Goal: Task Accomplishment & Management: Manage account settings

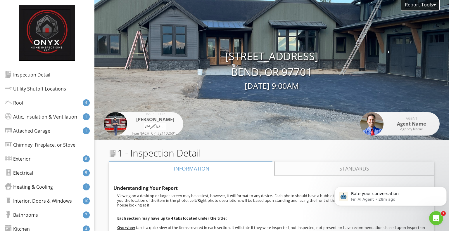
scroll to position [8451, 0]
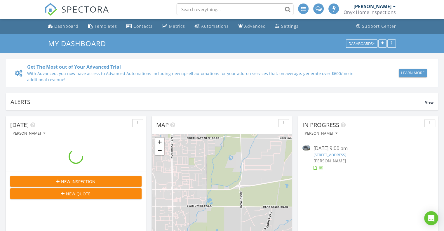
scroll to position [3, 3]
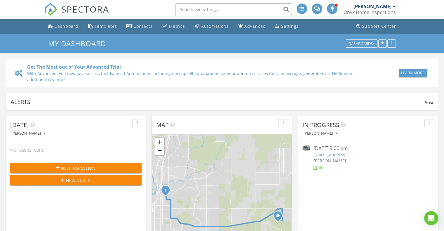
click at [346, 155] on link "[STREET_ADDRESS]" at bounding box center [329, 154] width 33 height 5
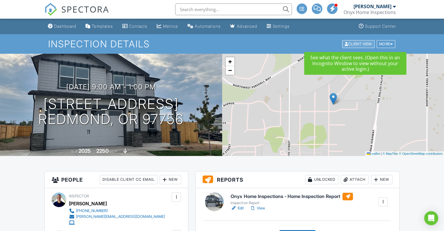
click at [360, 44] on div "Client View" at bounding box center [358, 44] width 32 height 8
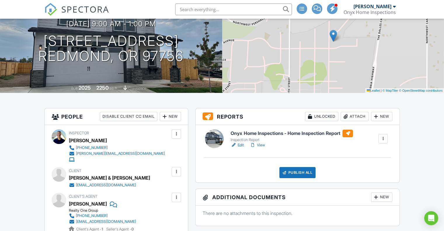
scroll to position [64, 0]
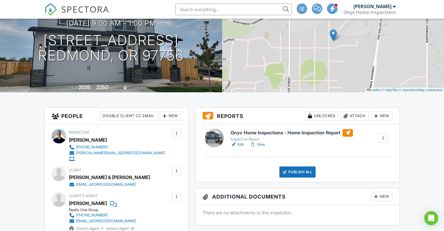
click at [383, 139] on div at bounding box center [383, 138] width 6 height 6
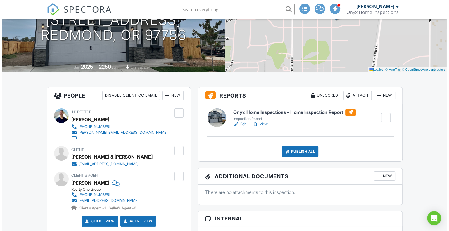
scroll to position [85, 0]
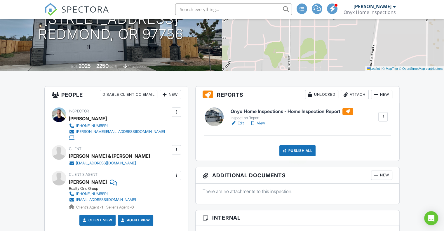
click at [299, 153] on div "Publish All" at bounding box center [298, 150] width 37 height 11
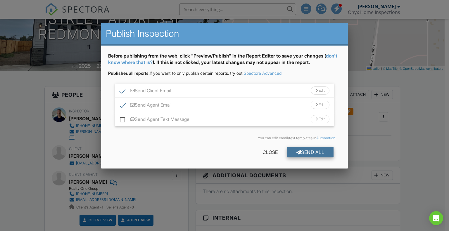
click at [312, 150] on div "Send All" at bounding box center [310, 152] width 47 height 11
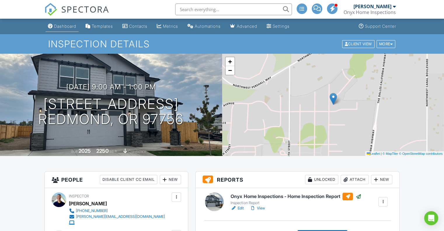
click at [68, 26] on div "Dashboard" at bounding box center [65, 26] width 22 height 5
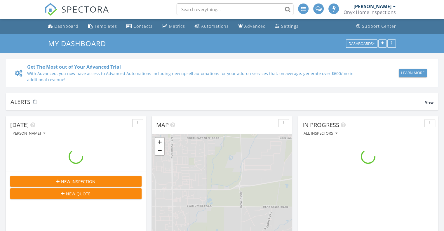
scroll to position [541, 453]
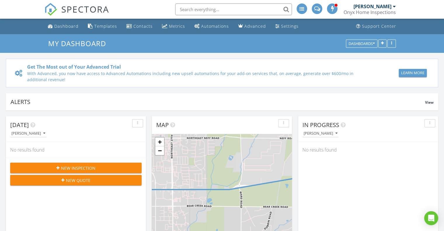
click at [394, 8] on div at bounding box center [394, 6] width 3 height 5
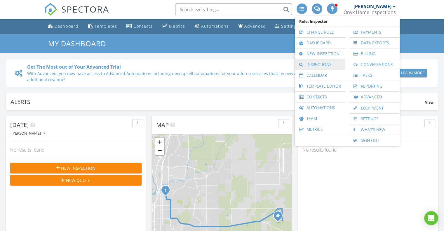
click at [320, 64] on link "Inspections" at bounding box center [320, 64] width 45 height 11
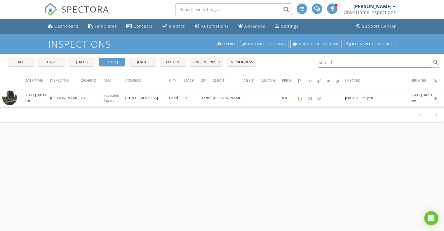
click at [84, 64] on div "[DATE]" at bounding box center [81, 62] width 21 height 6
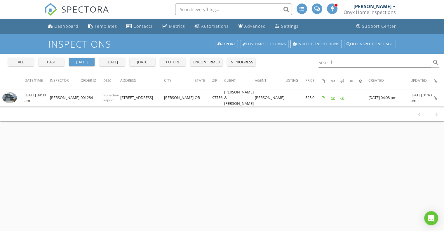
click at [20, 35] on div "Inspections Export Customize Columns Undelete inspections Old inspections page" at bounding box center [222, 44] width 444 height 20
click at [23, 58] on div "all past [DATE] [DATE] [DATE] future unconfirmed in progress" at bounding box center [132, 61] width 252 height 14
click at [23, 60] on div "all" at bounding box center [21, 62] width 21 height 6
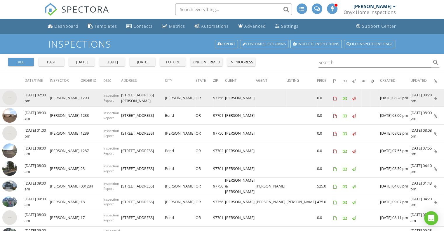
drag, startPoint x: 11, startPoint y: 95, endPoint x: 5, endPoint y: 98, distance: 6.7
click at [5, 98] on img at bounding box center [9, 98] width 15 height 15
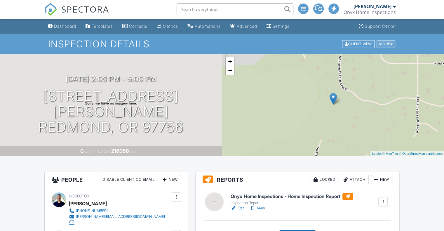
click at [391, 42] on div at bounding box center [392, 44] width 3 height 4
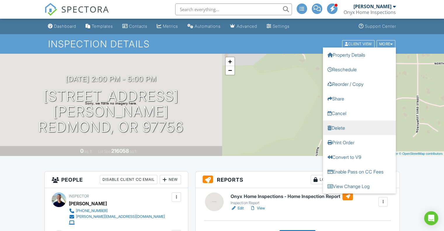
click at [363, 129] on link "Delete" at bounding box center [359, 127] width 73 height 15
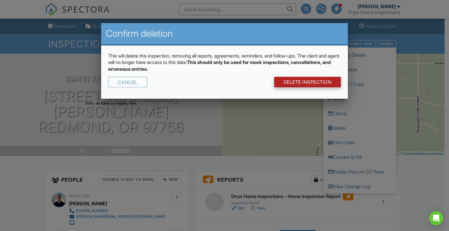
click at [320, 83] on link "DELETE Inspection" at bounding box center [307, 82] width 67 height 11
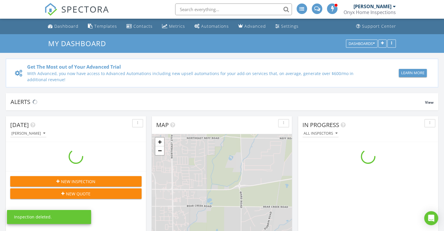
scroll to position [541, 453]
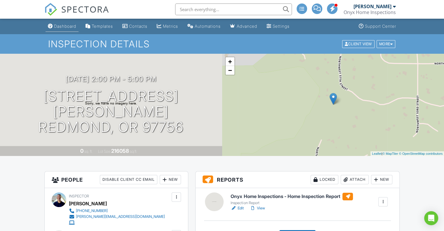
click at [68, 25] on div "Dashboard" at bounding box center [65, 26] width 22 height 5
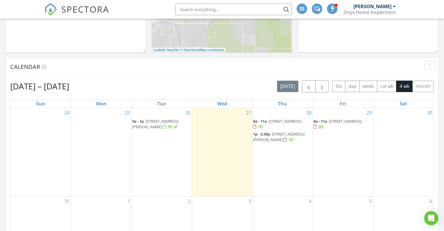
scroll to position [235, 0]
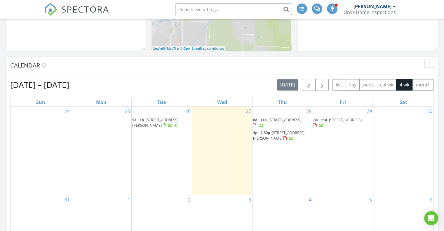
click at [275, 120] on span "444 SE 9th St, Bend 97702" at bounding box center [285, 119] width 33 height 5
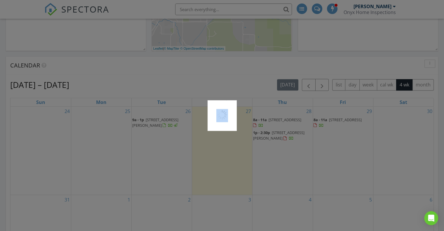
click at [275, 120] on div at bounding box center [222, 115] width 444 height 231
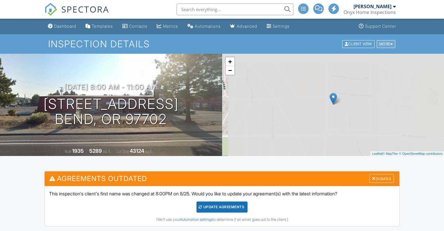
click at [389, 44] on div "More" at bounding box center [386, 44] width 19 height 8
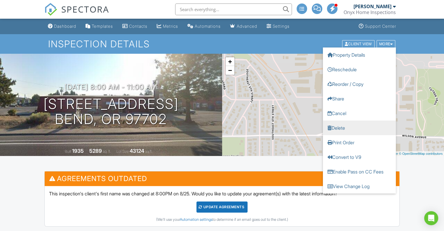
click at [353, 127] on link "Delete" at bounding box center [359, 127] width 73 height 15
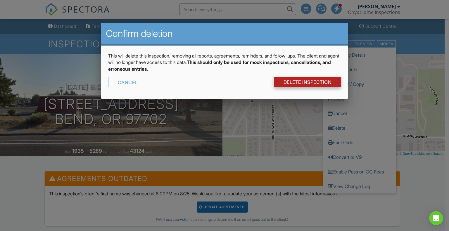
click at [313, 83] on link "DELETE Inspection" at bounding box center [307, 82] width 67 height 11
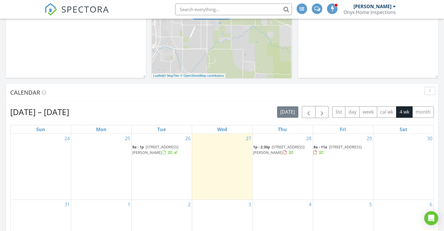
scroll to position [208, 0]
click at [282, 149] on span "[STREET_ADDRESS][PERSON_NAME]" at bounding box center [278, 149] width 51 height 11
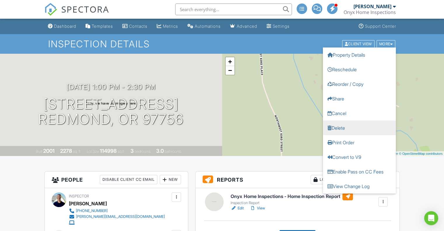
click at [349, 129] on link "Delete" at bounding box center [359, 127] width 73 height 15
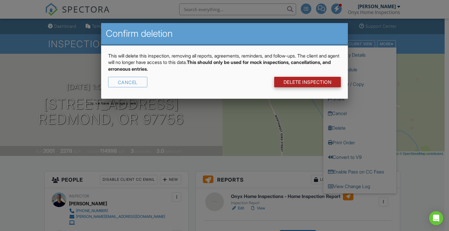
click at [311, 84] on link "DELETE Inspection" at bounding box center [307, 82] width 67 height 11
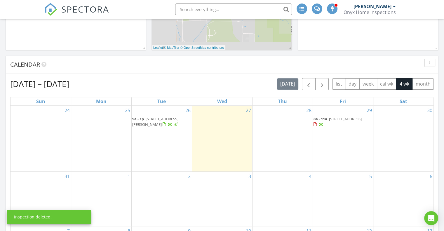
scroll to position [256, 0]
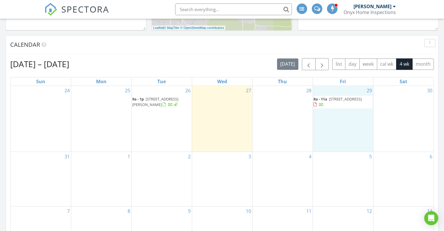
click at [346, 94] on div "29 8a - 11a [STREET_ADDRESS]" at bounding box center [343, 119] width 60 height 66
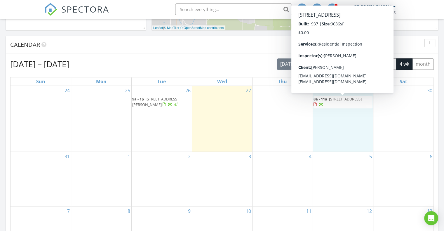
click at [340, 99] on span "[STREET_ADDRESS]" at bounding box center [345, 98] width 33 height 5
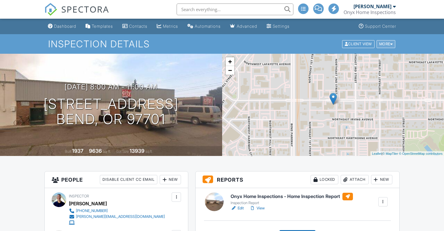
click at [388, 44] on div "More" at bounding box center [386, 44] width 19 height 8
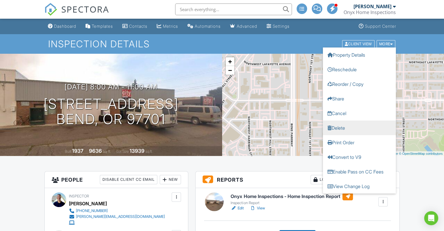
click at [348, 123] on link "Delete" at bounding box center [359, 127] width 73 height 15
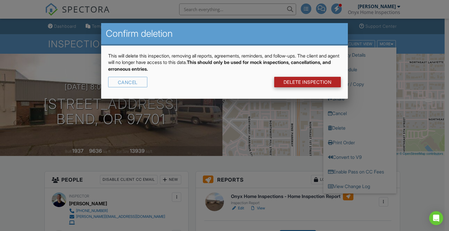
click at [302, 85] on link "DELETE Inspection" at bounding box center [307, 82] width 67 height 11
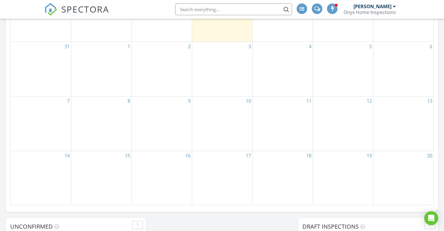
scroll to position [241, 0]
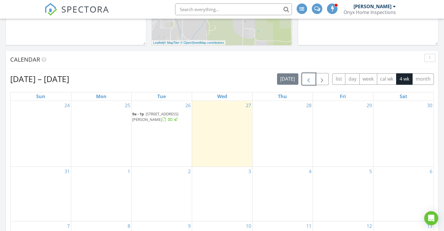
click at [311, 79] on span "button" at bounding box center [308, 79] width 7 height 7
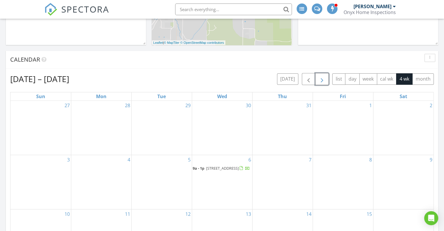
click at [325, 79] on span "button" at bounding box center [322, 79] width 7 height 7
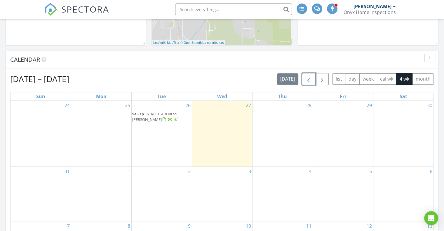
click at [311, 77] on span "button" at bounding box center [308, 79] width 7 height 7
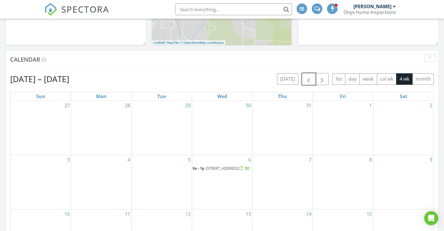
click at [311, 77] on span "button" at bounding box center [308, 79] width 7 height 7
click at [321, 79] on span "button" at bounding box center [322, 79] width 7 height 7
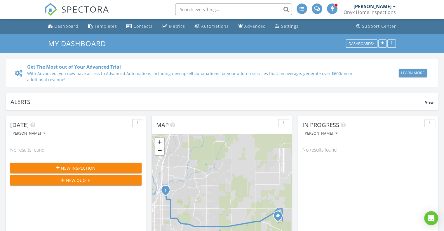
scroll to position [0, 0]
click at [375, 42] on icon "button" at bounding box center [374, 43] width 2 height 4
click at [370, 45] on div "Dashboards" at bounding box center [362, 43] width 26 height 4
click at [393, 6] on div at bounding box center [394, 6] width 3 height 5
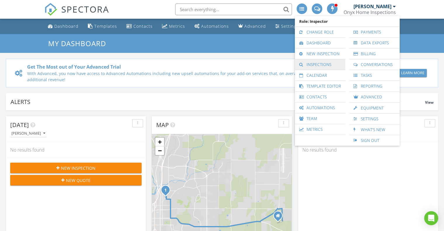
click at [321, 61] on link "Inspections" at bounding box center [320, 64] width 45 height 11
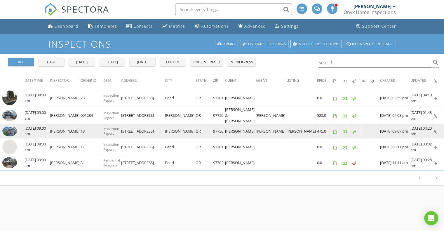
click at [10, 126] on img at bounding box center [9, 131] width 15 height 11
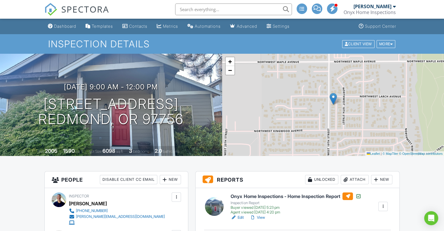
click at [391, 7] on div "[PERSON_NAME]" at bounding box center [375, 7] width 42 height 6
